Goal: Task Accomplishment & Management: Complete application form

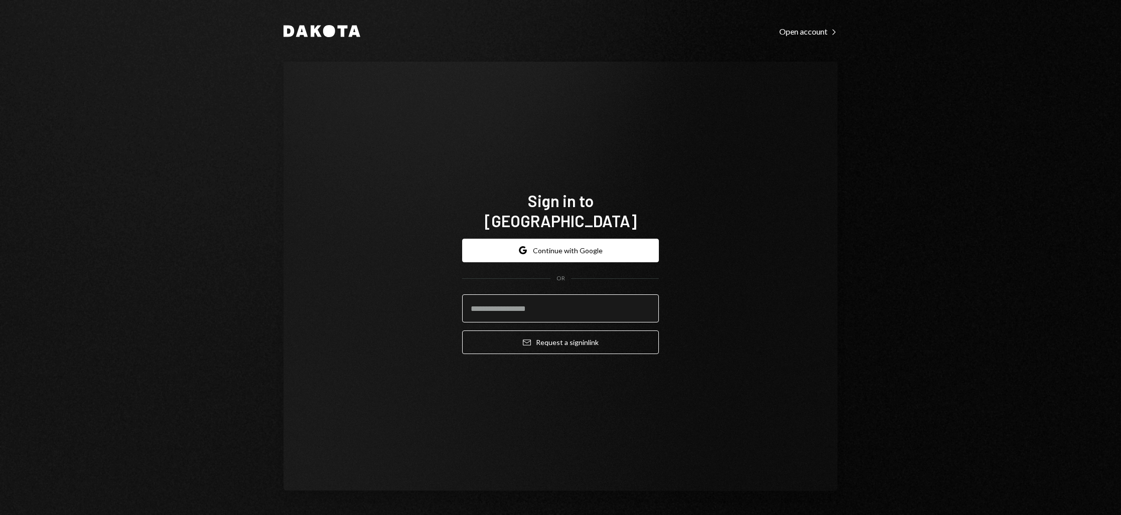
click at [549, 299] on input "email" at bounding box center [560, 309] width 197 height 28
type input "**********"
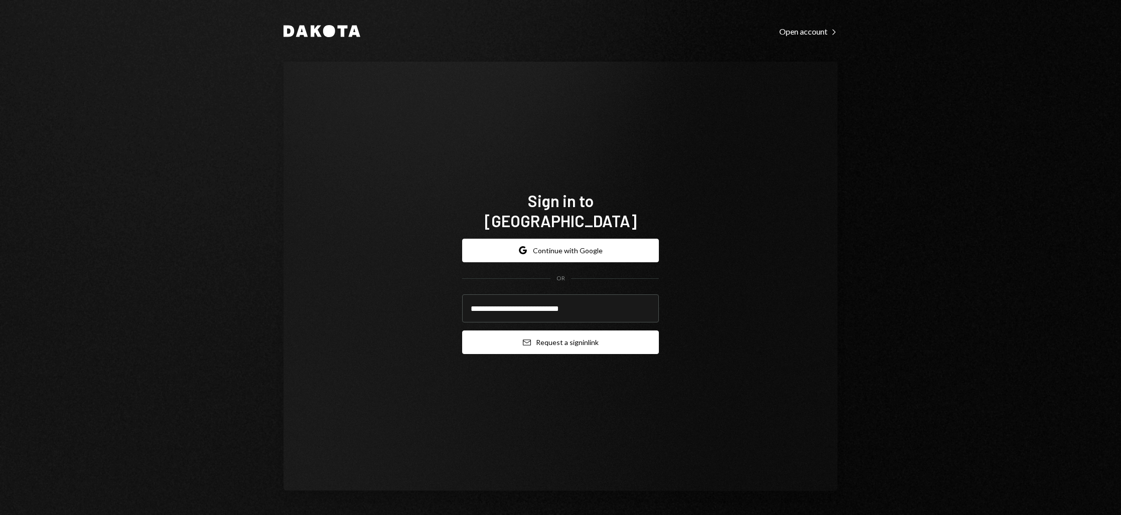
click at [562, 331] on button "Email Request a sign in link" at bounding box center [560, 343] width 197 height 24
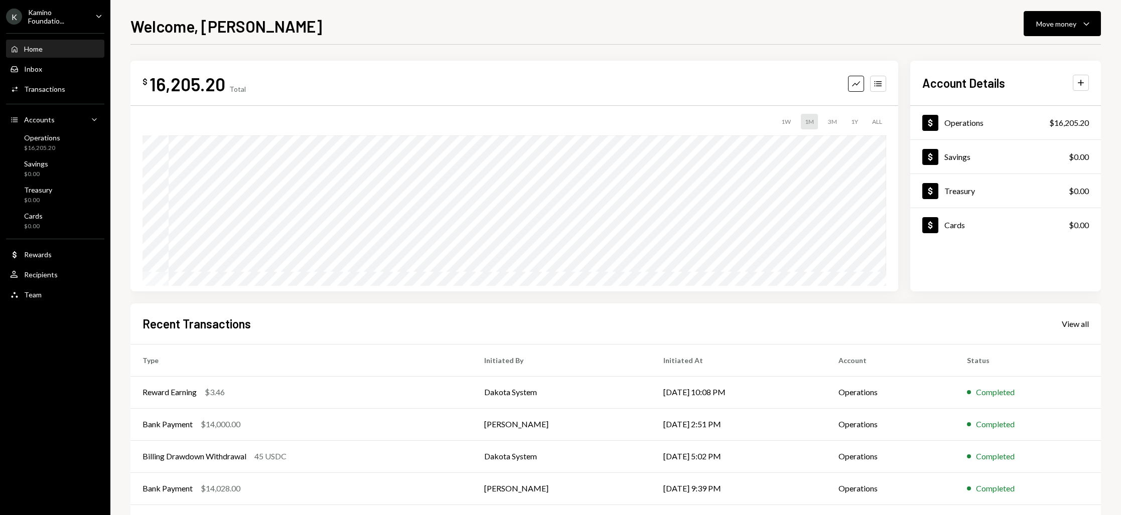
click at [97, 18] on icon "Caret Down" at bounding box center [98, 16] width 11 height 11
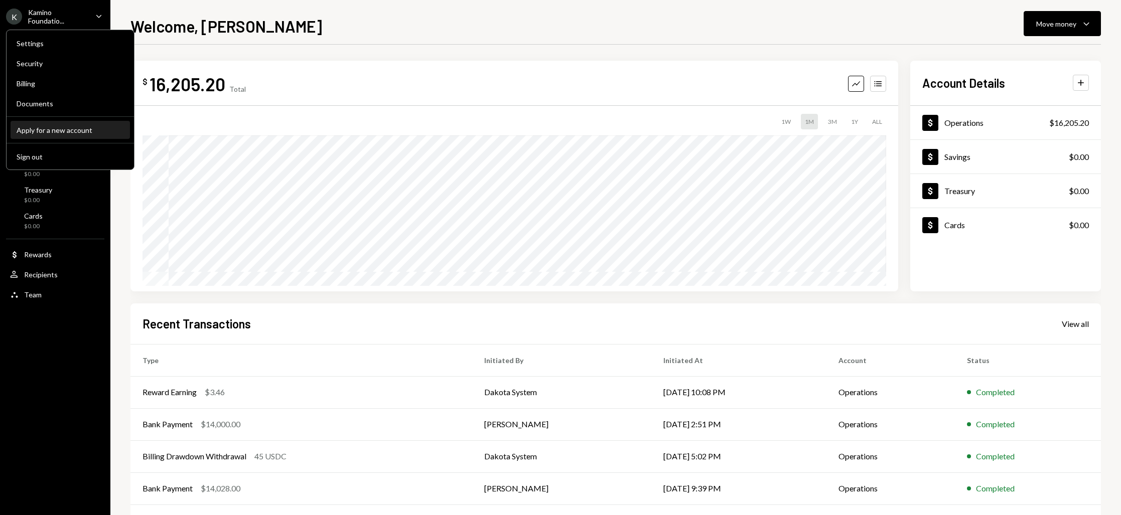
click at [77, 130] on div "Apply for a new account" at bounding box center [70, 130] width 107 height 9
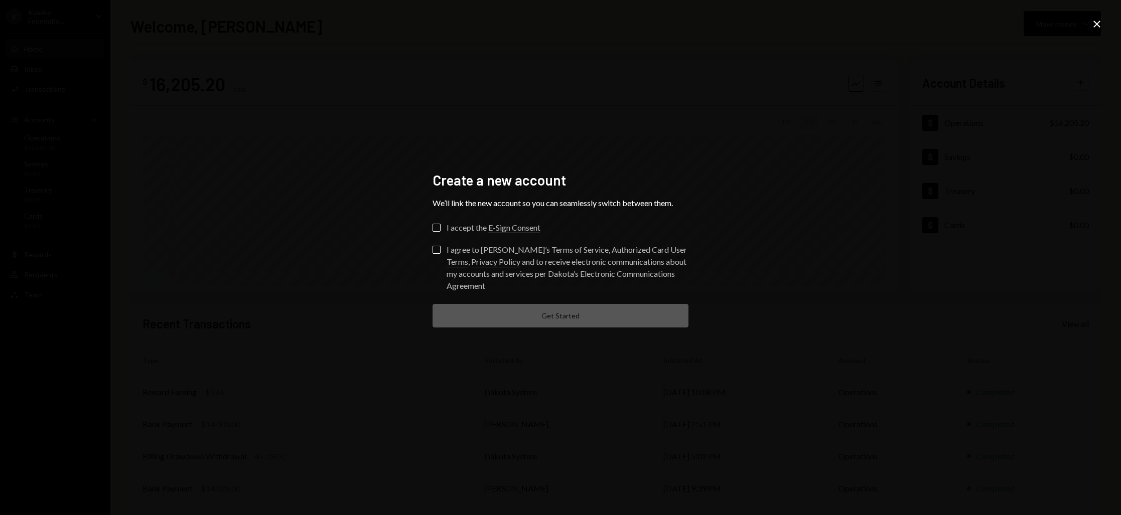
click at [437, 228] on button "I accept the E-Sign Consent" at bounding box center [436, 228] width 8 height 8
click at [438, 251] on button "I agree to Dakota’s Terms of Service , Authorized Card User Terms , Privacy Pol…" at bounding box center [436, 250] width 8 height 8
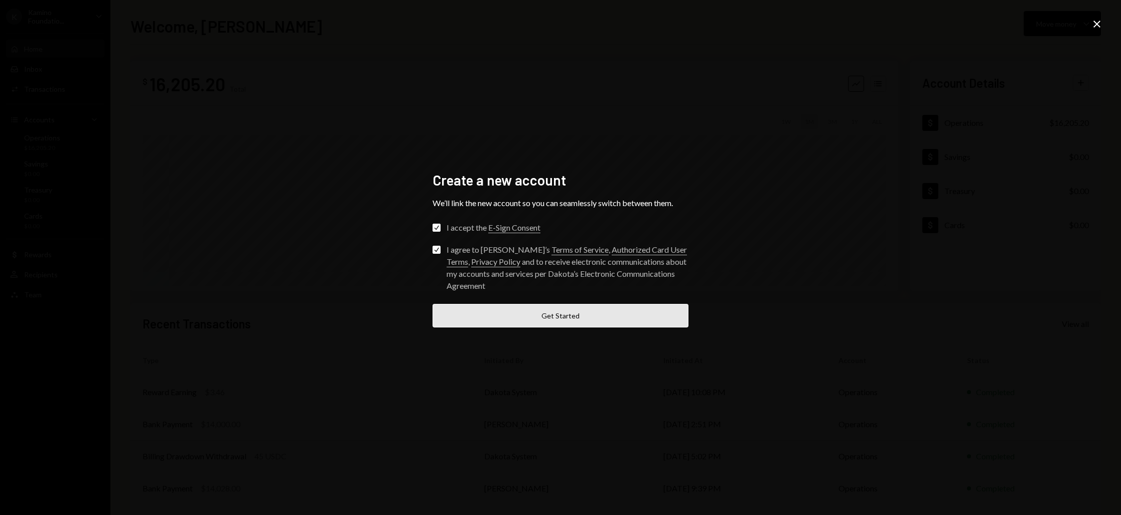
click at [576, 314] on button "Get Started" at bounding box center [560, 316] width 256 height 24
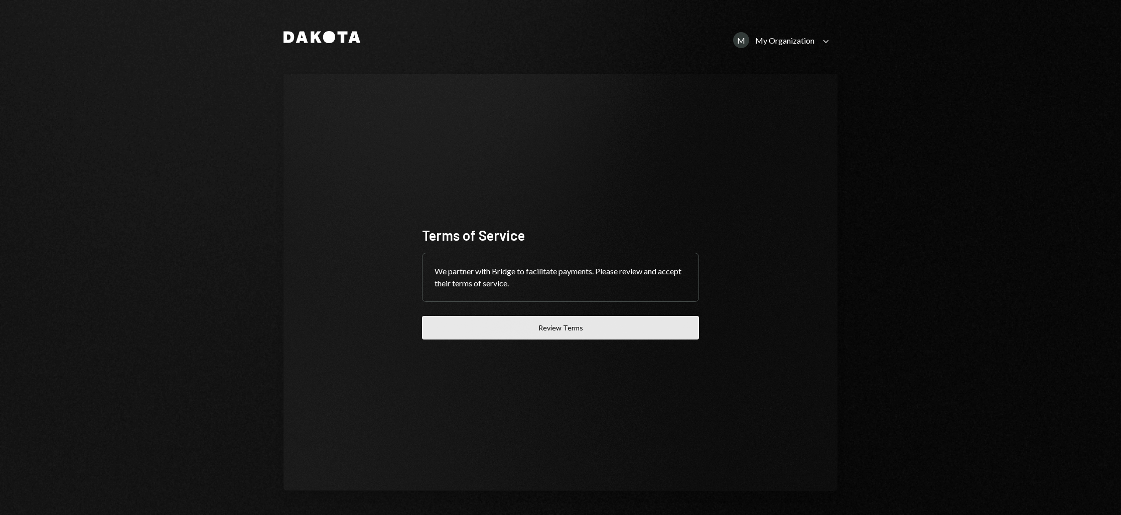
click at [568, 329] on button "Review Terms" at bounding box center [560, 328] width 277 height 24
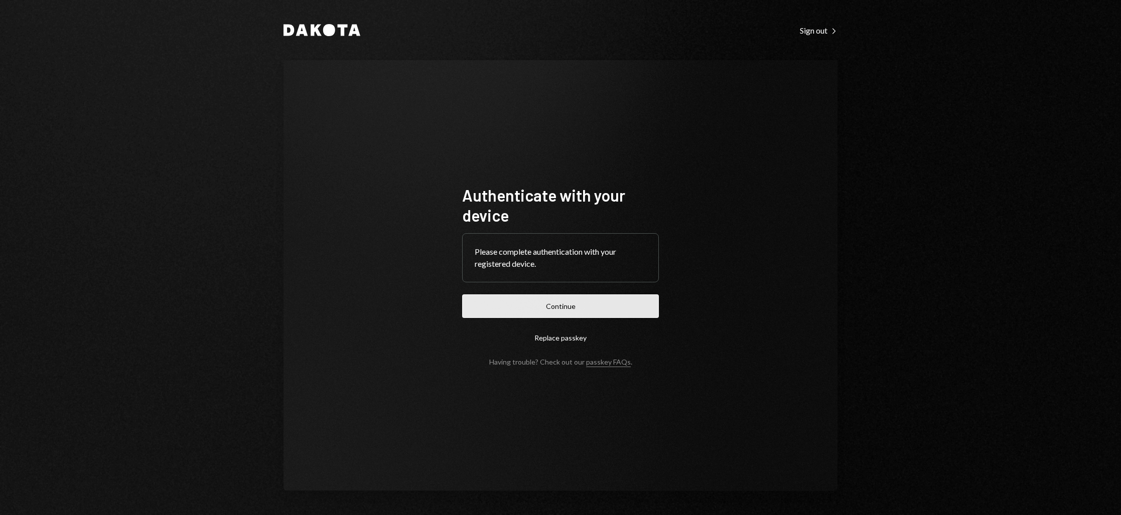
click at [560, 304] on button "Continue" at bounding box center [560, 307] width 197 height 24
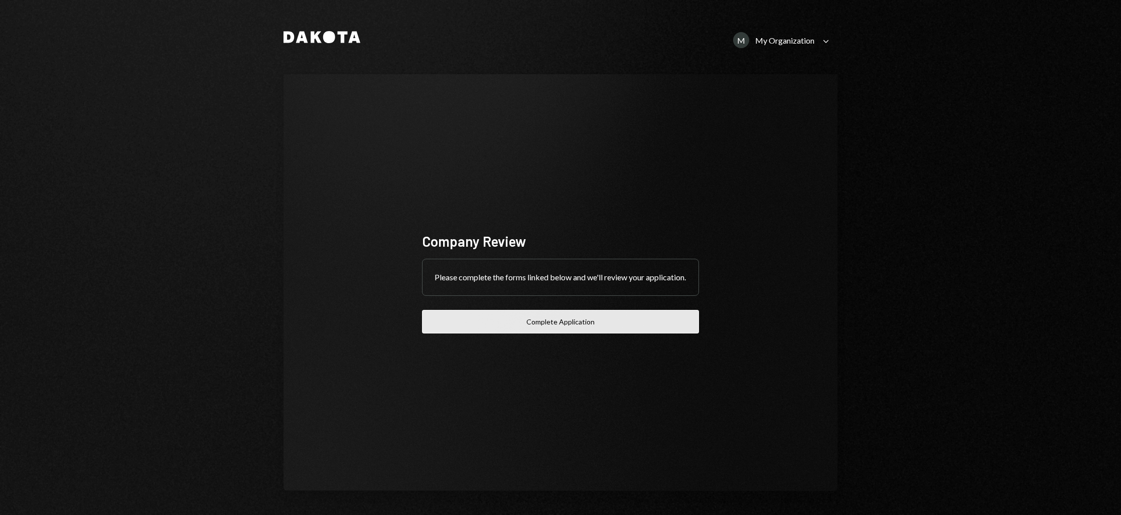
click at [551, 330] on button "Complete Application" at bounding box center [560, 322] width 277 height 24
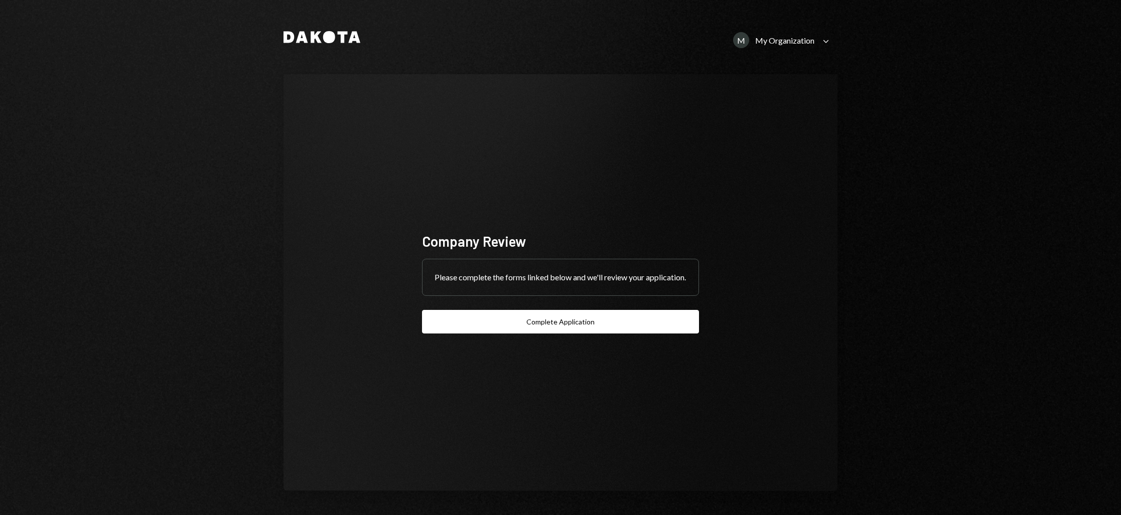
click at [554, 147] on div "Company Review Please complete the forms linked below and we'll review your app…" at bounding box center [560, 282] width 554 height 417
click at [828, 42] on icon "Caret Down" at bounding box center [825, 41] width 11 height 11
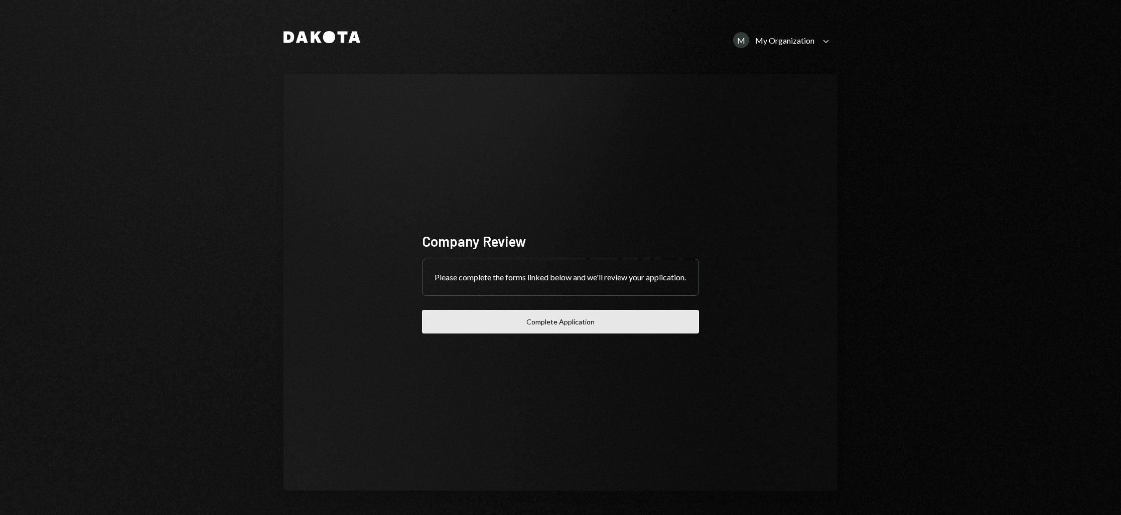
click at [575, 332] on button "Complete Application" at bounding box center [560, 322] width 277 height 24
